Goal: Information Seeking & Learning: Find specific fact

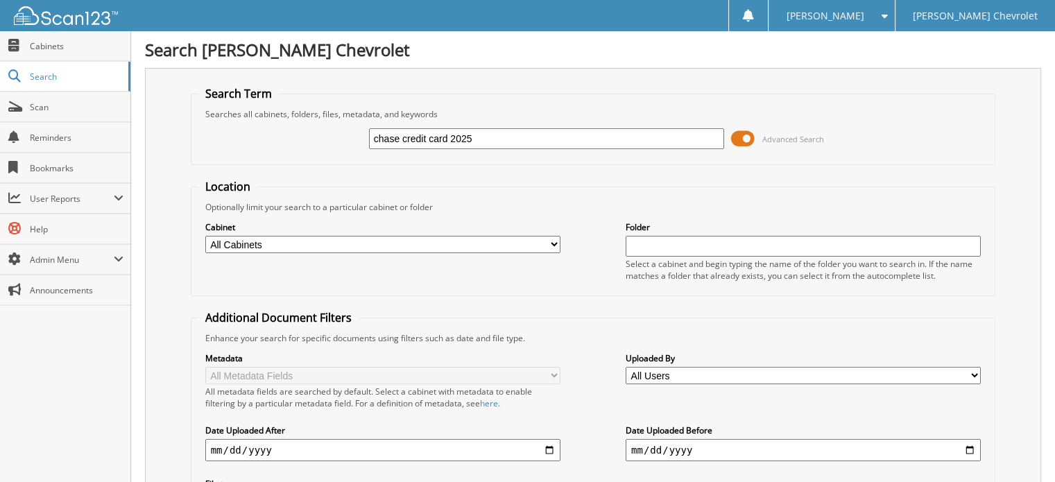
type input "chase credit card 2025"
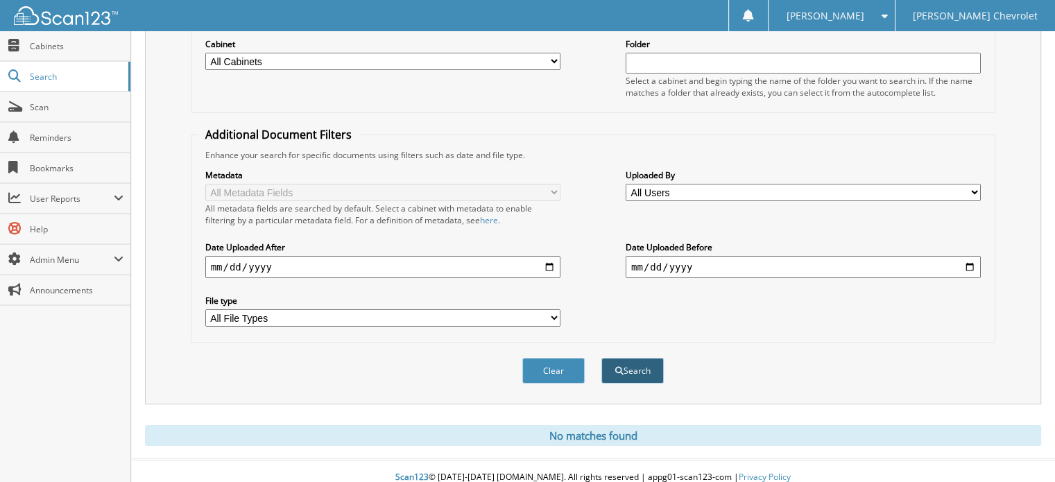
click at [644, 363] on button "Search" at bounding box center [632, 371] width 62 height 26
